Goal: Navigation & Orientation: Find specific page/section

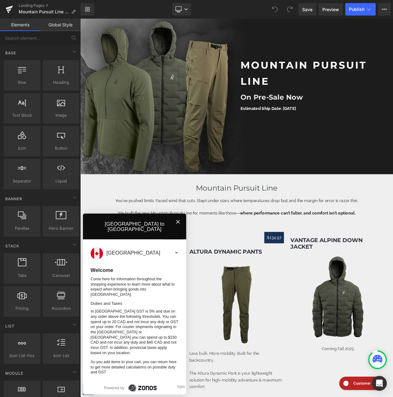
click at [197, 266] on icon "Close" at bounding box center [197, 261] width 7 height 7
